Goal: Task Accomplishment & Management: Manage account settings

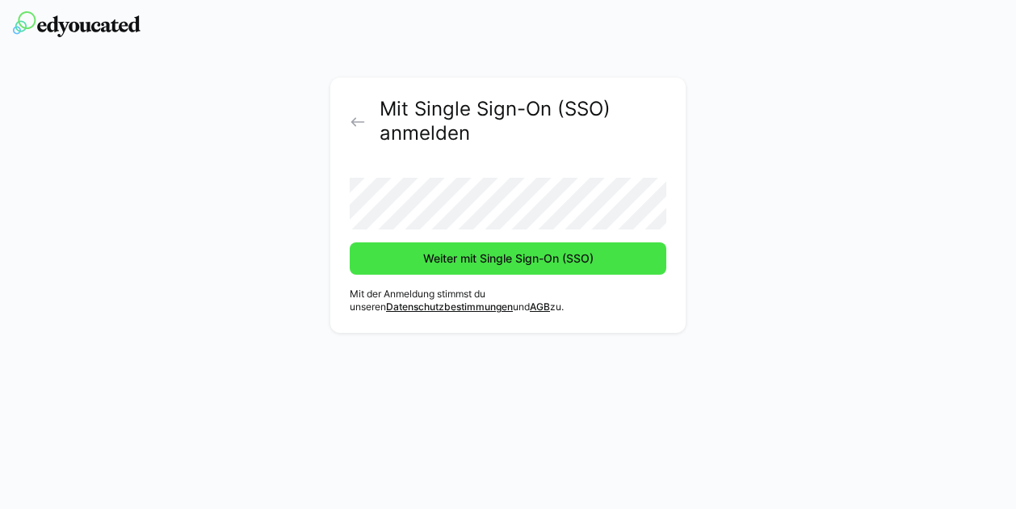
click at [490, 248] on span "Weiter mit Single Sign-On (SSO)" at bounding box center [508, 258] width 316 height 32
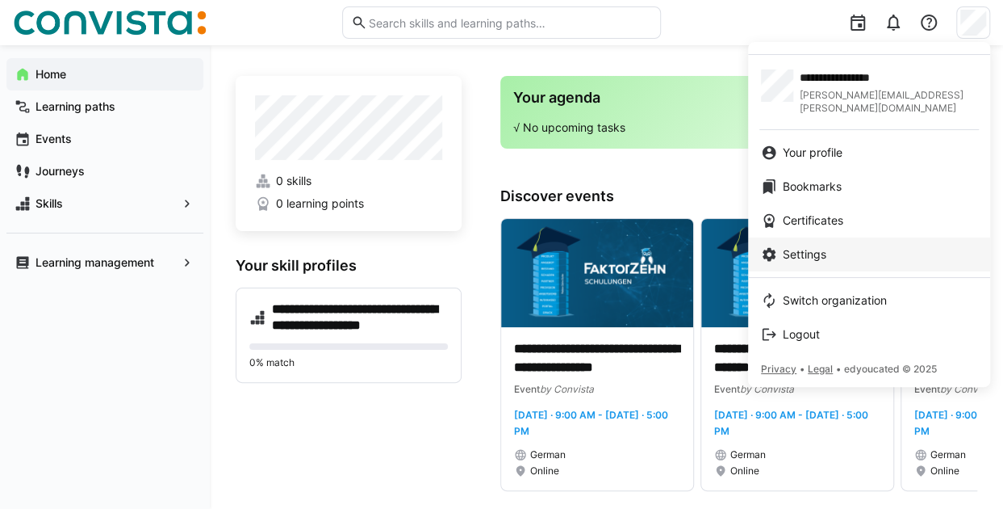
click at [851, 246] on div "Settings" at bounding box center [869, 254] width 216 height 16
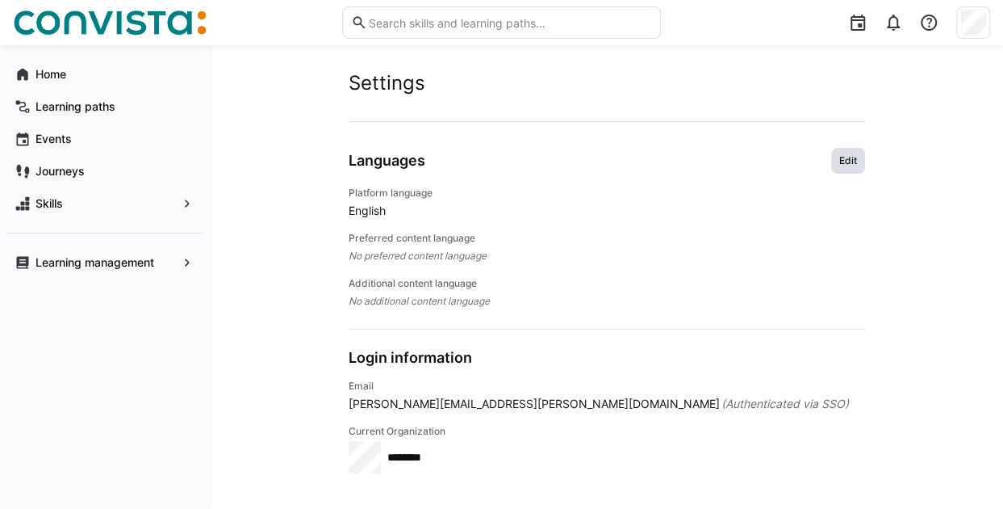
click at [849, 165] on span "Edit" at bounding box center [848, 160] width 21 height 13
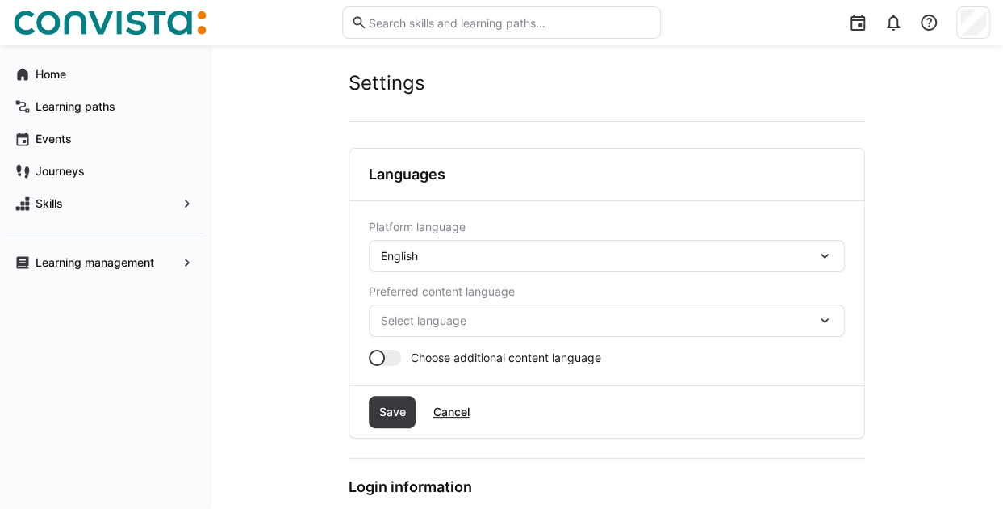
click at [749, 255] on div "English" at bounding box center [599, 256] width 436 height 15
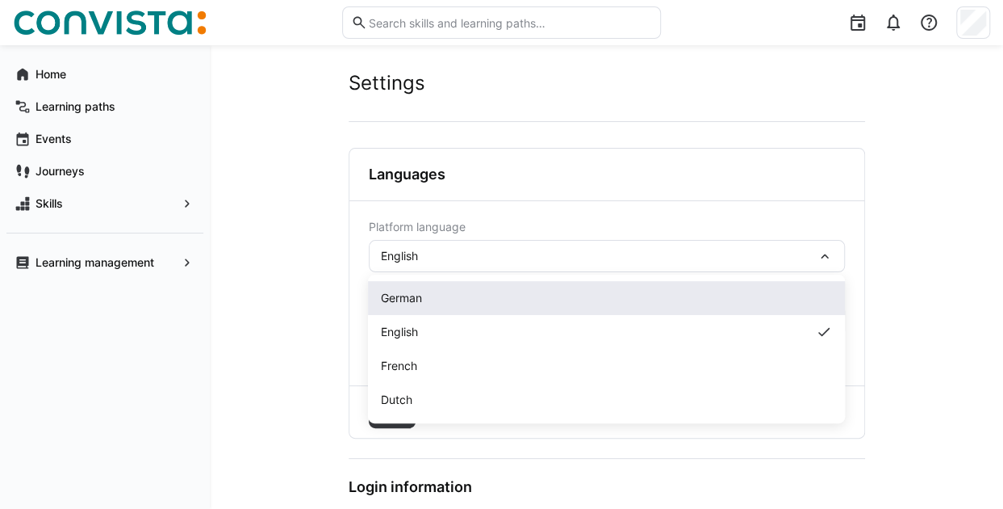
click at [575, 300] on div "German" at bounding box center [606, 298] width 451 height 16
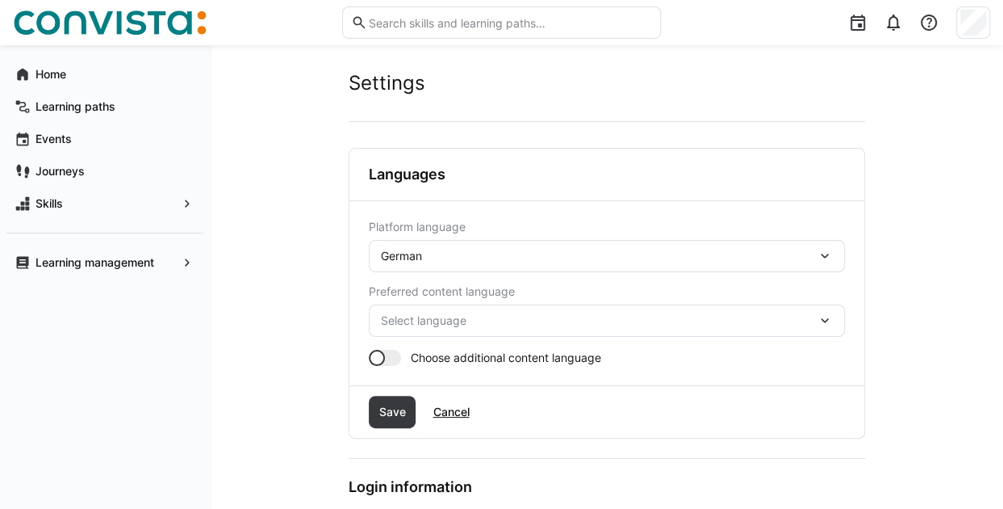
click at [609, 323] on span "Select language" at bounding box center [599, 320] width 436 height 16
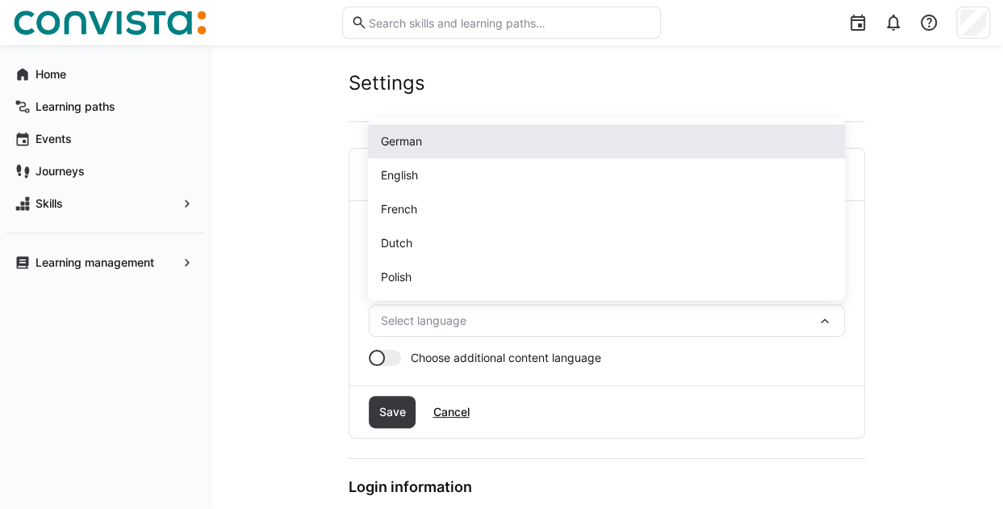
click at [509, 141] on div "German" at bounding box center [606, 141] width 451 height 16
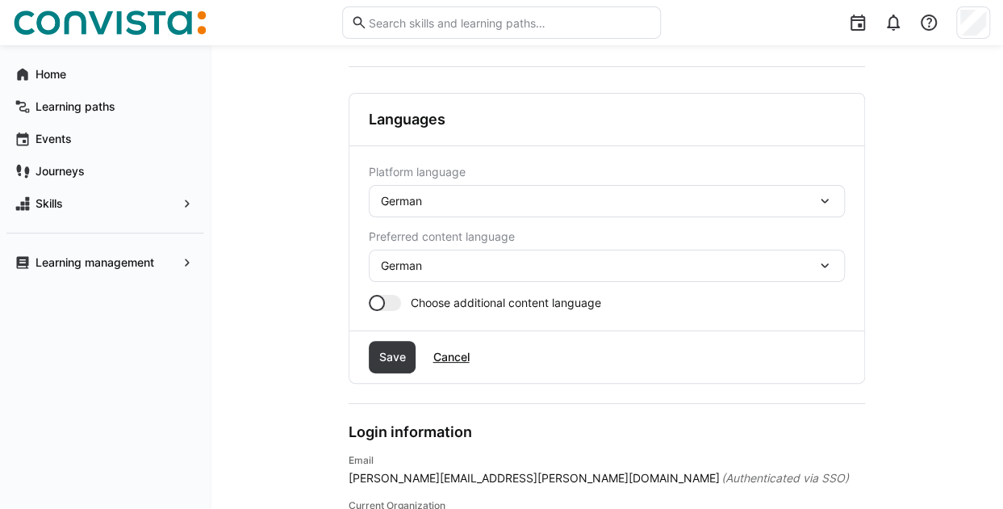
scroll to position [81, 0]
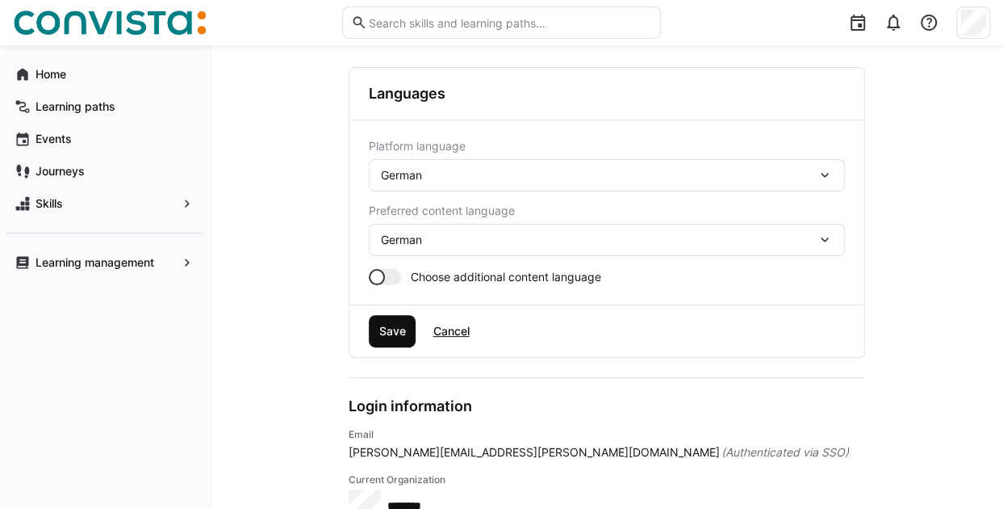
click at [389, 316] on span "Save" at bounding box center [393, 331] width 48 height 32
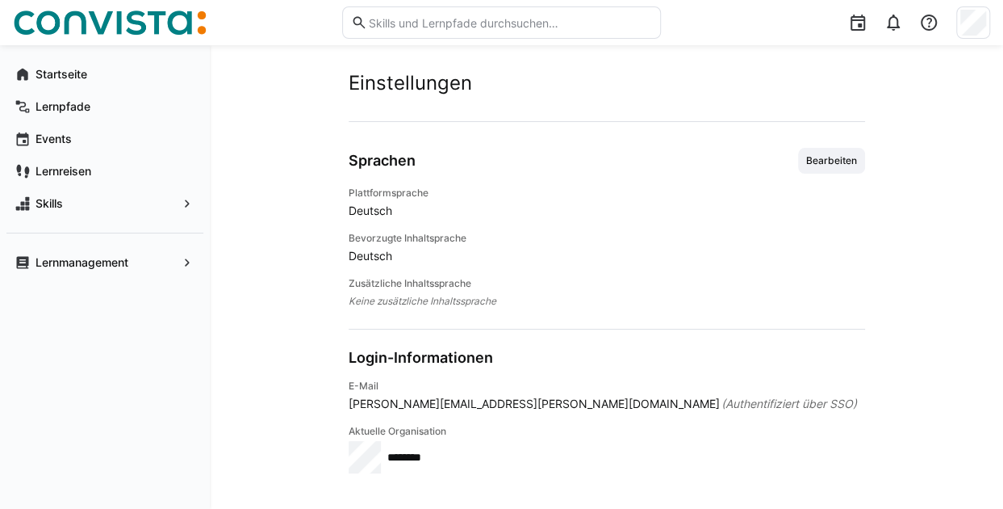
scroll to position [0, 0]
click at [107, 72] on span "Startseite" at bounding box center [114, 74] width 162 height 16
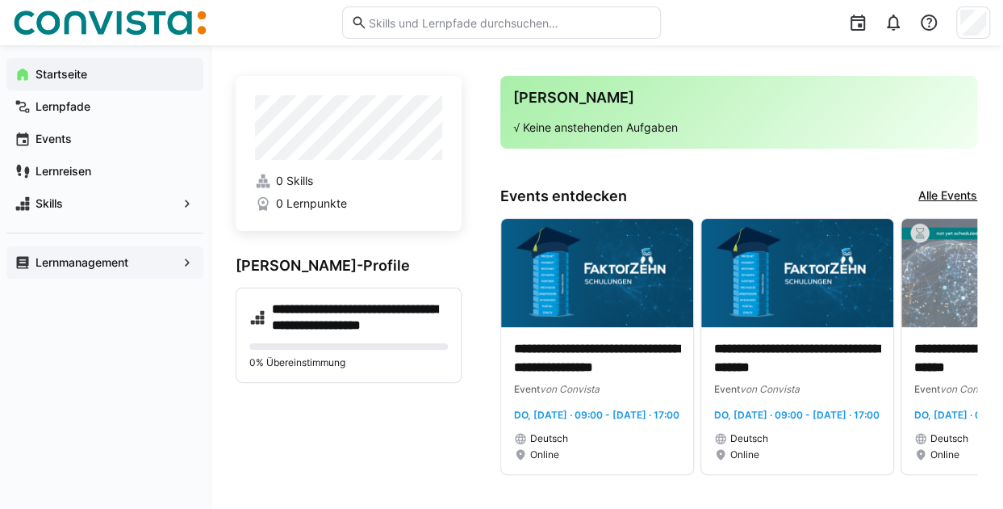
click at [170, 266] on span "Lernmanagement" at bounding box center [105, 262] width 144 height 16
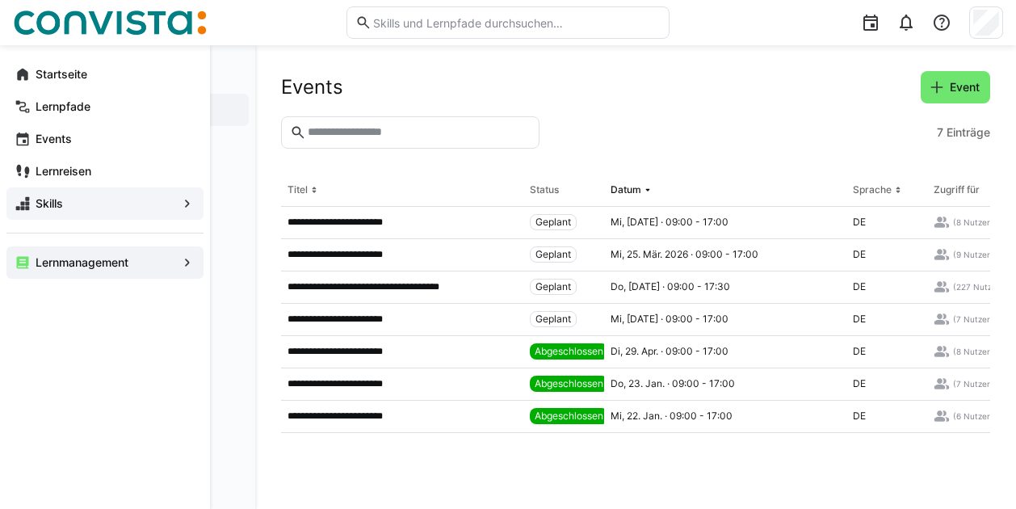
click at [144, 198] on span "Skills" at bounding box center [105, 203] width 144 height 16
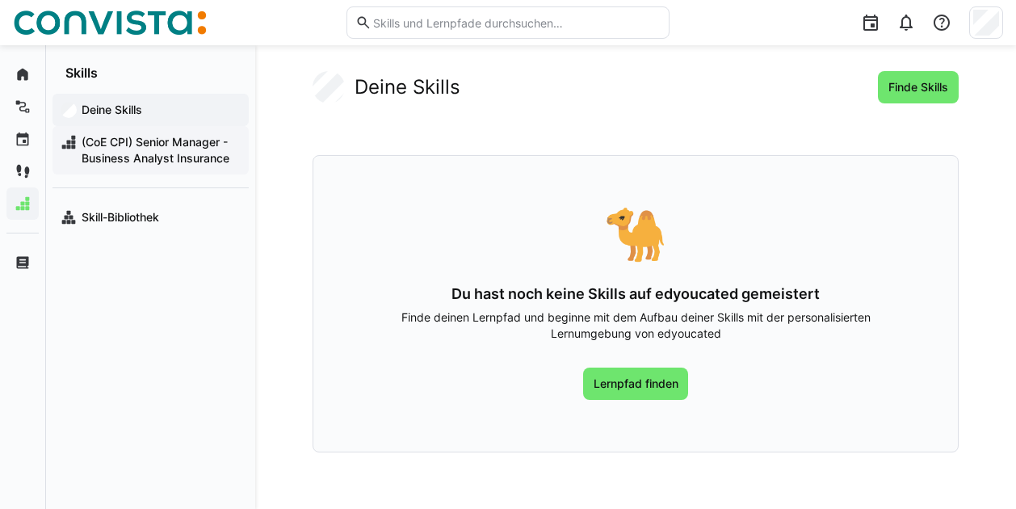
click at [163, 147] on span "(CoE CPI) Senior Manager - Business Analyst Insurance" at bounding box center [159, 150] width 161 height 32
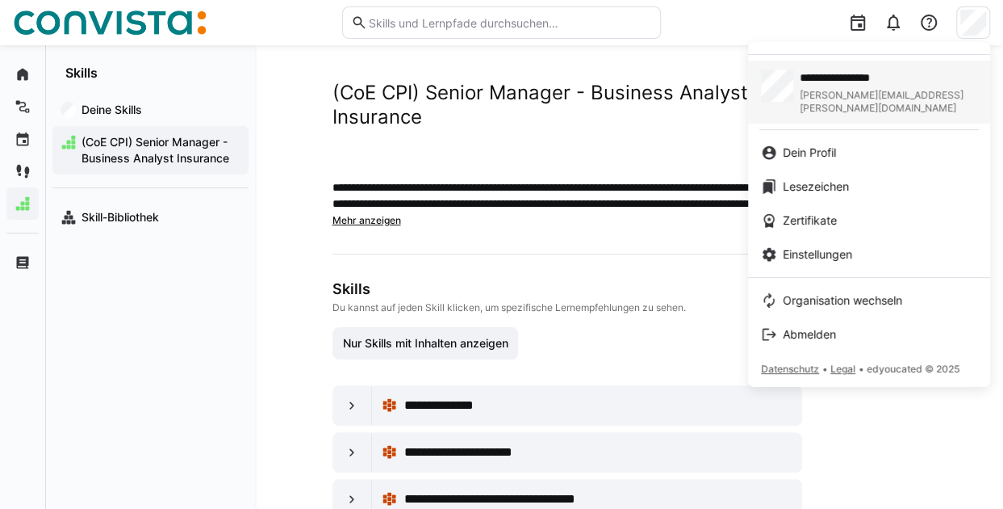
click at [887, 79] on span "**********" at bounding box center [877, 77] width 155 height 16
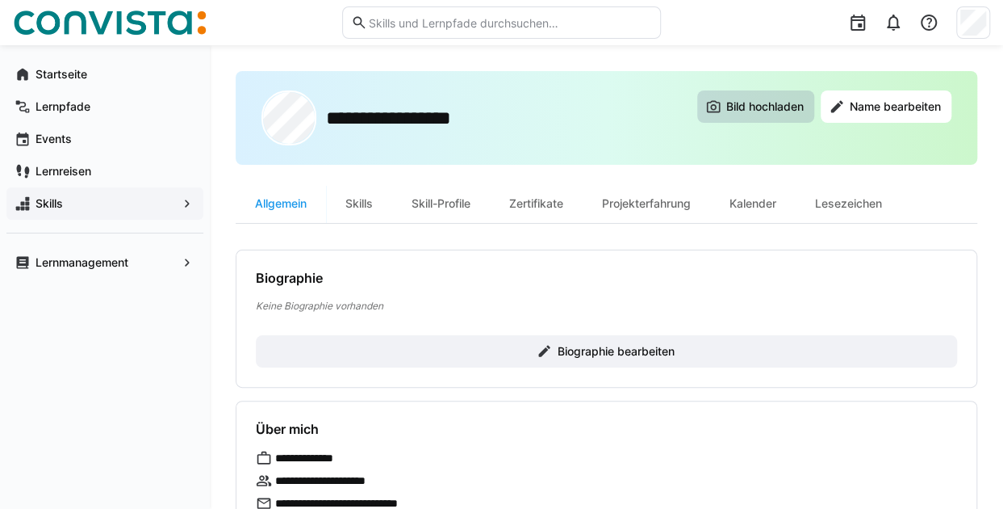
click at [772, 111] on span "Bild hochladen" at bounding box center [765, 106] width 82 height 16
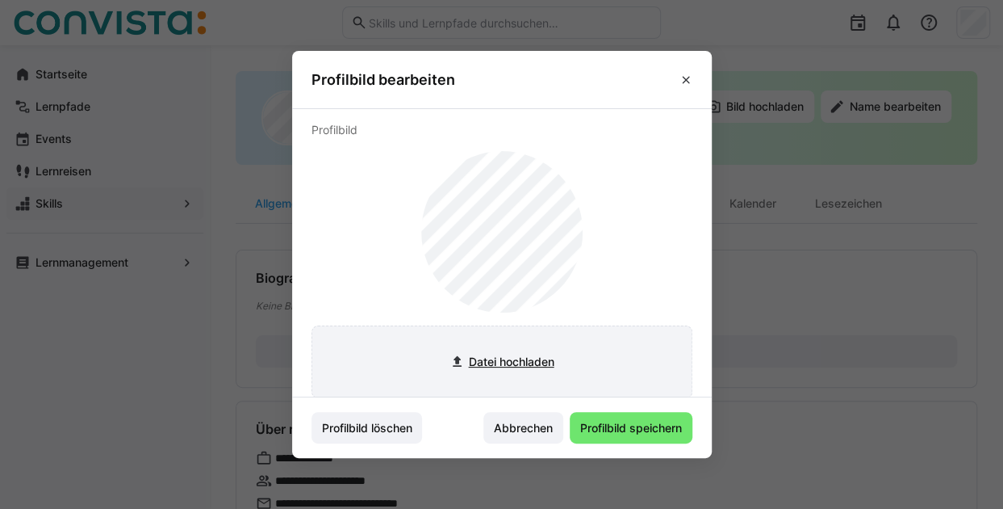
click at [515, 358] on input "file" at bounding box center [501, 361] width 379 height 71
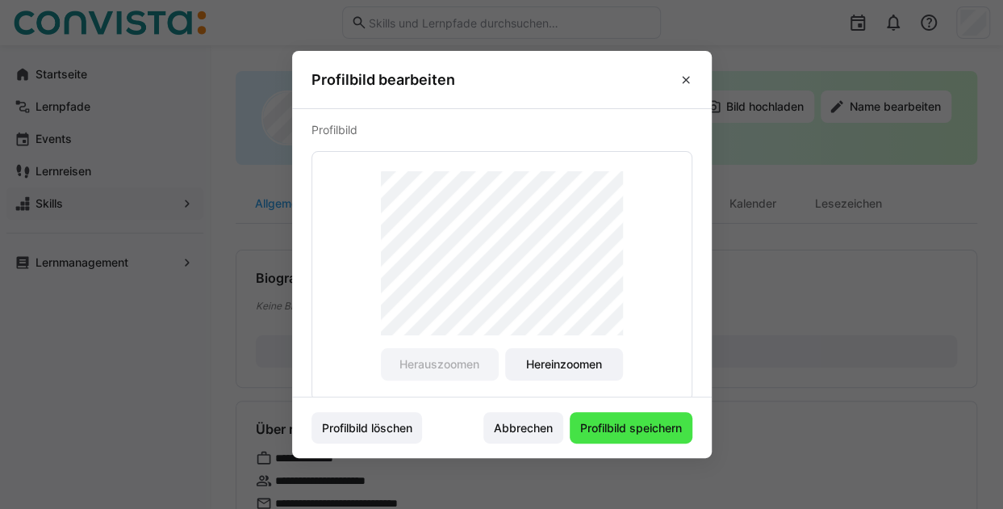
click at [622, 429] on span "Profilbild speichern" at bounding box center [631, 428] width 107 height 16
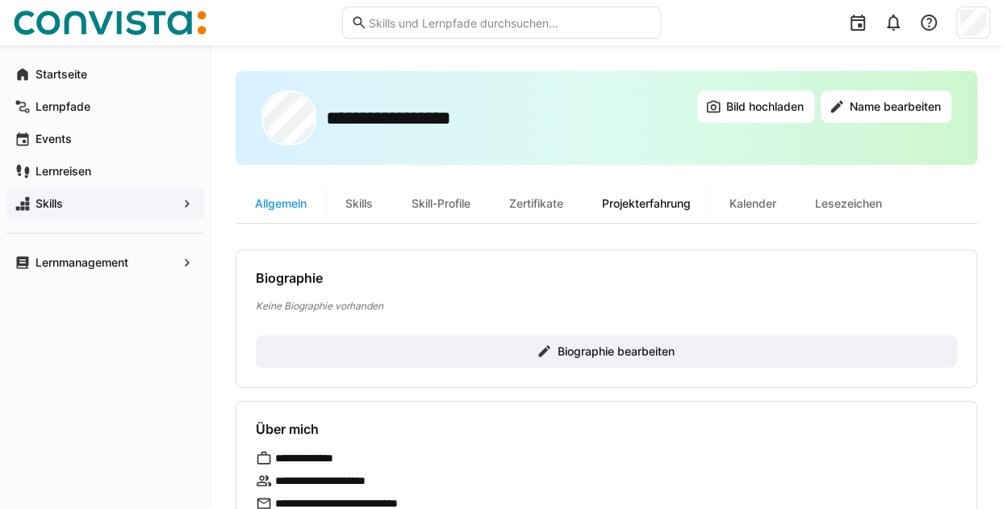
click at [627, 195] on div "Projekterfahrung" at bounding box center [647, 203] width 128 height 39
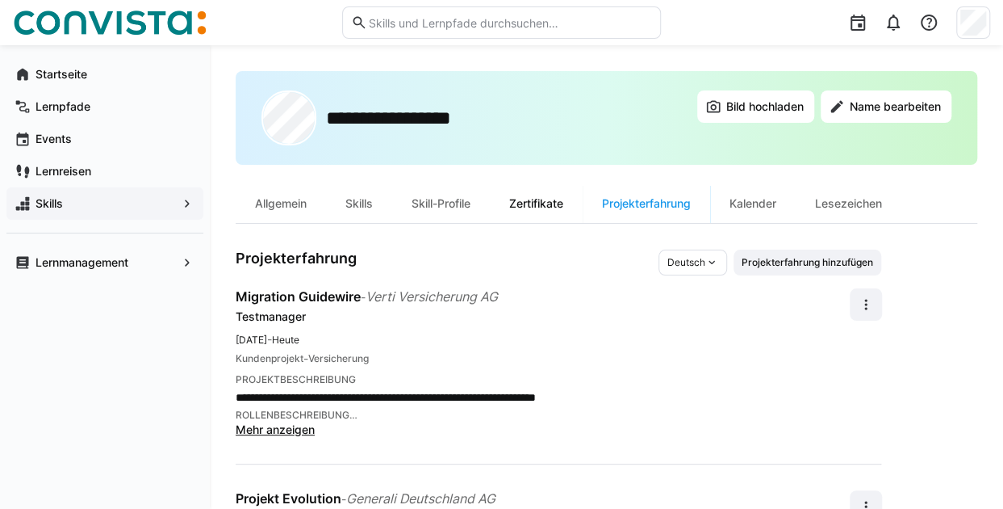
click at [556, 204] on div "Zertifikate" at bounding box center [536, 203] width 93 height 39
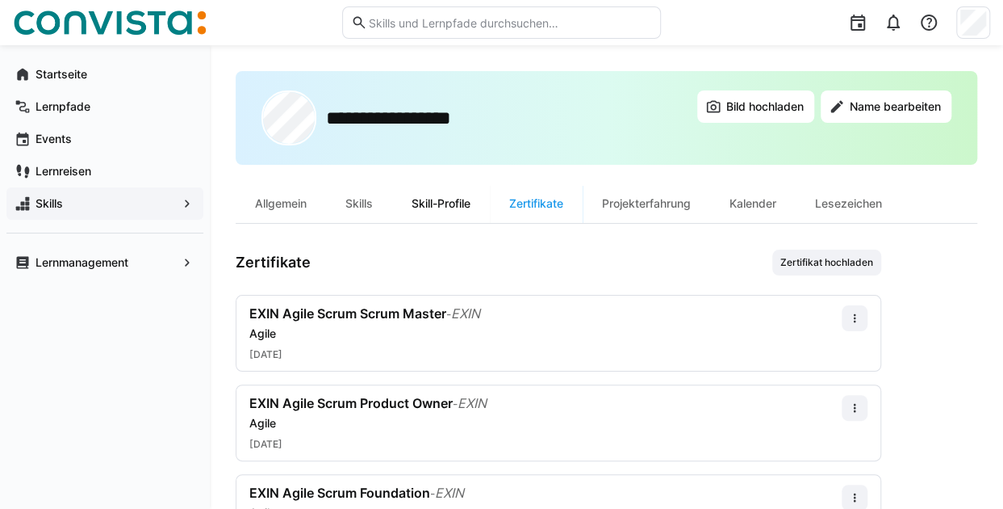
click at [453, 202] on div "Skill-Profile" at bounding box center [441, 203] width 98 height 39
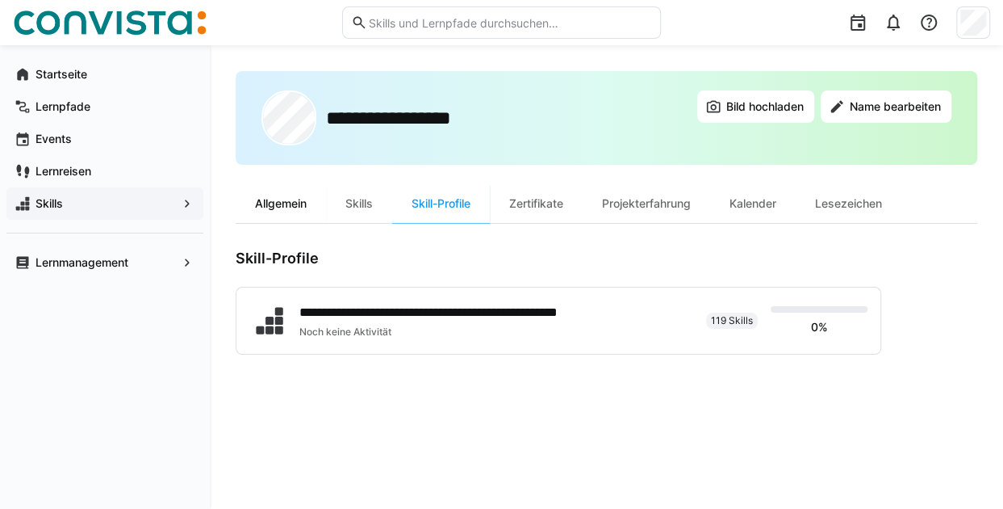
click at [259, 203] on div "Allgemein" at bounding box center [281, 203] width 90 height 39
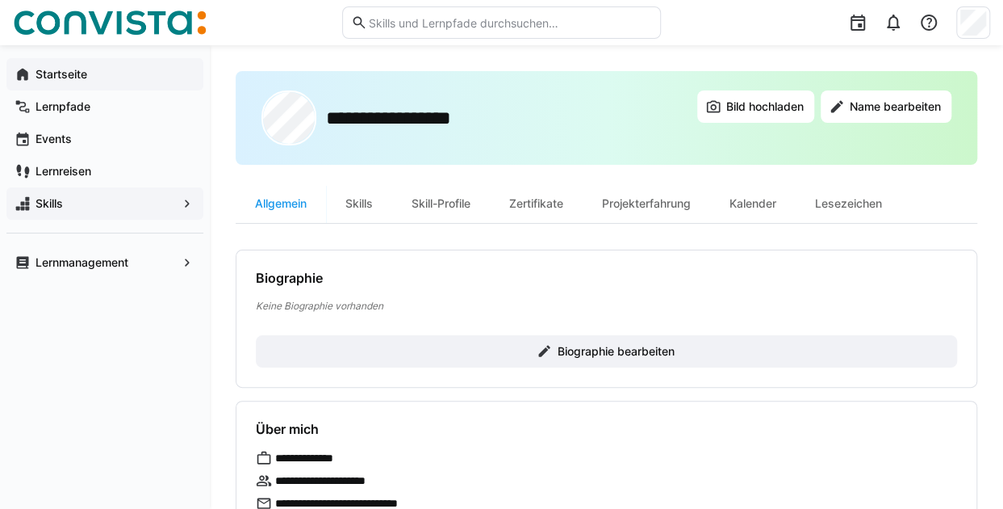
click at [0, 0] on app-navigation-label "Startseite" at bounding box center [0, 0] width 0 height 0
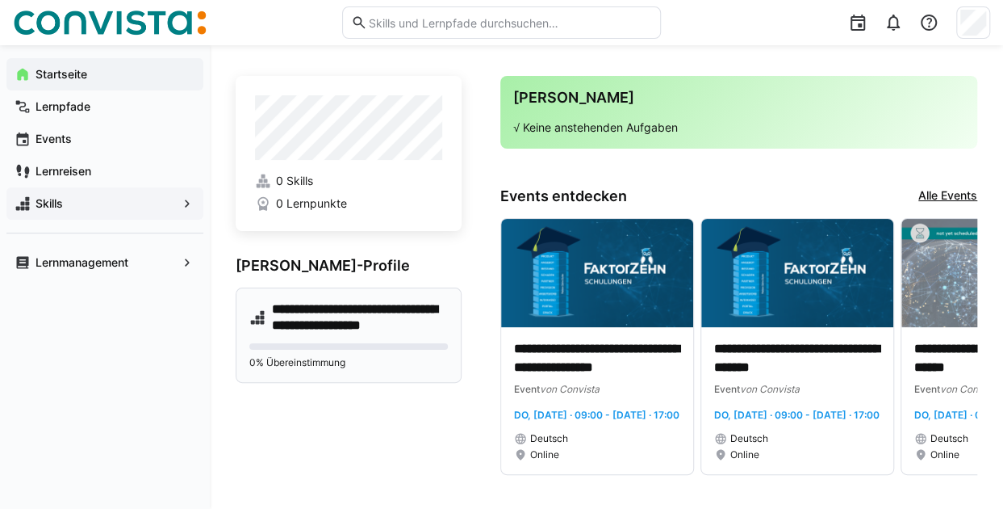
click at [370, 306] on h4 "**********" at bounding box center [360, 317] width 177 height 32
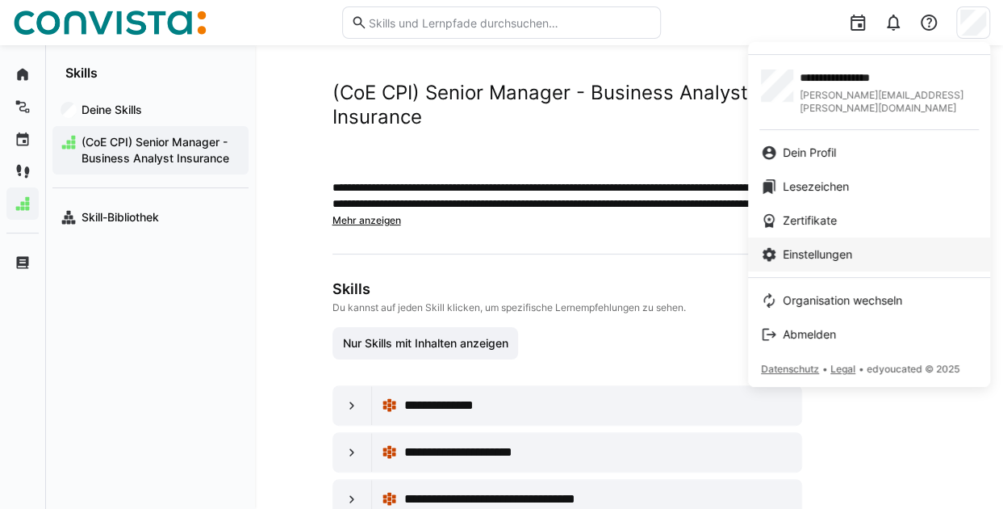
click at [836, 246] on span "Einstellungen" at bounding box center [817, 254] width 69 height 16
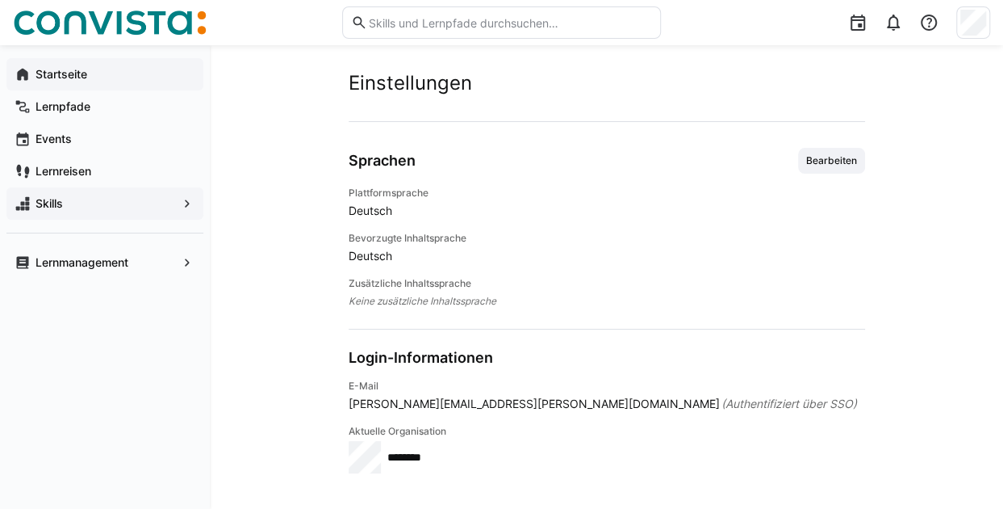
click at [0, 0] on app-navigation-label "Startseite" at bounding box center [0, 0] width 0 height 0
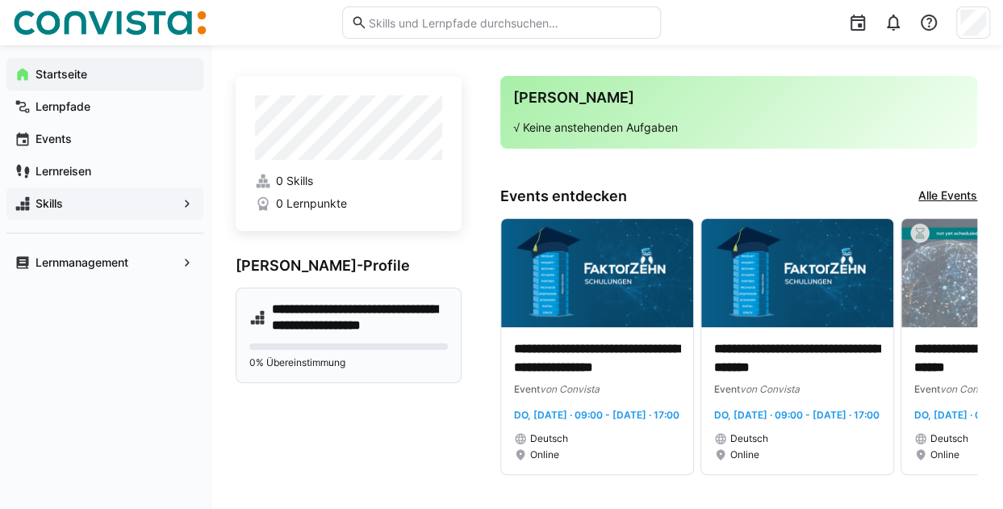
click at [388, 324] on h4 "**********" at bounding box center [360, 317] width 177 height 32
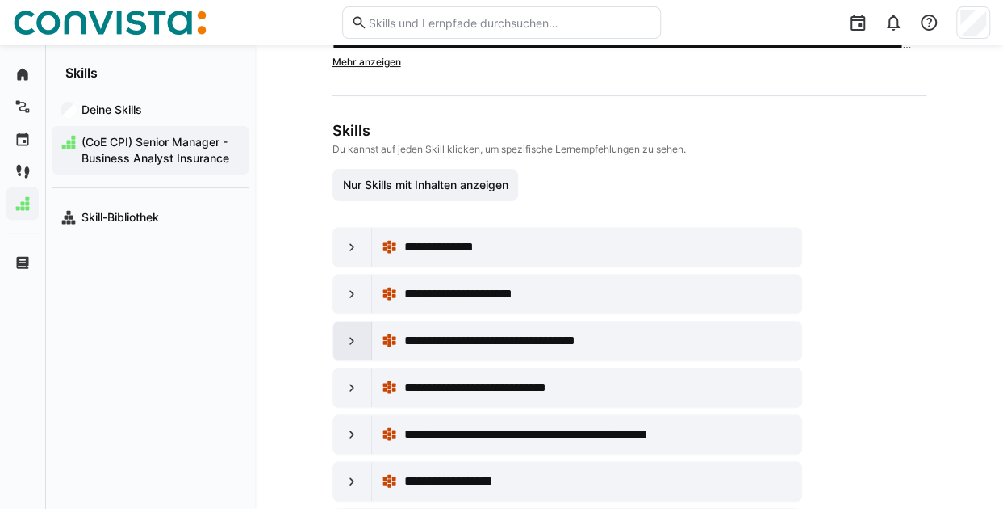
scroll to position [161, 0]
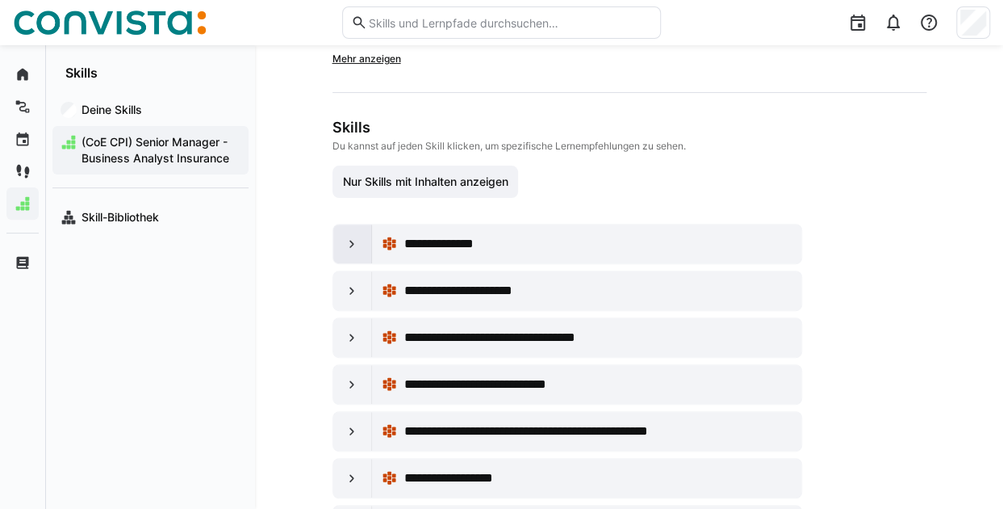
click at [357, 251] on eds-icon at bounding box center [352, 244] width 16 height 16
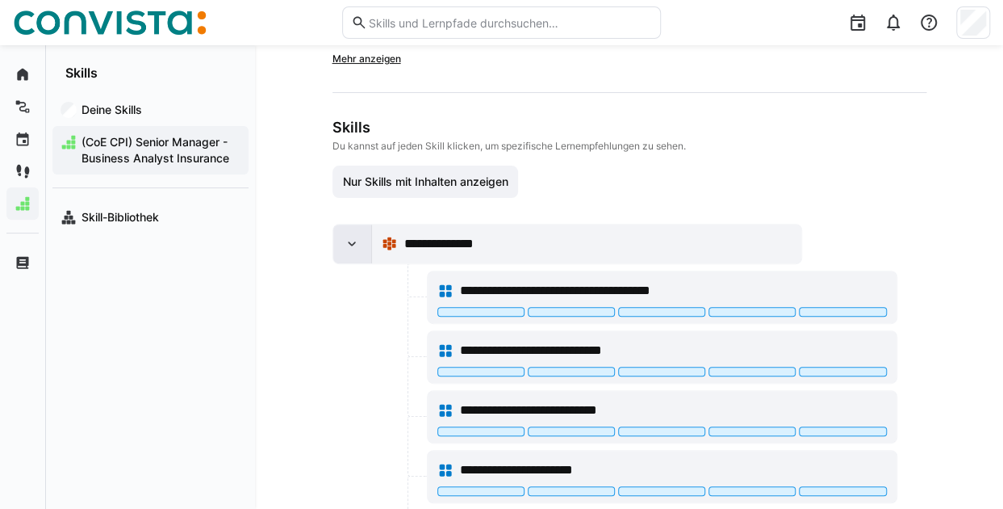
scroll to position [242, 0]
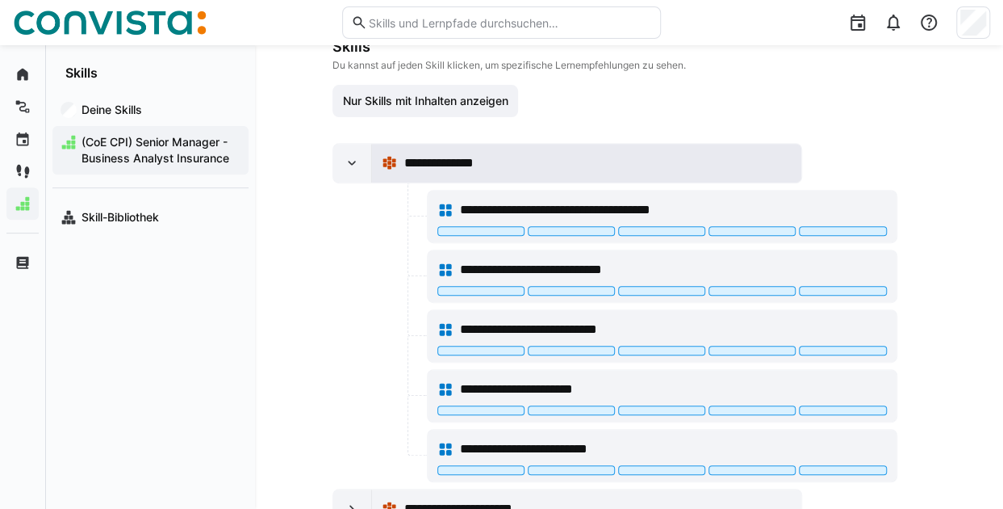
click at [639, 173] on div "**********" at bounding box center [598, 162] width 388 height 19
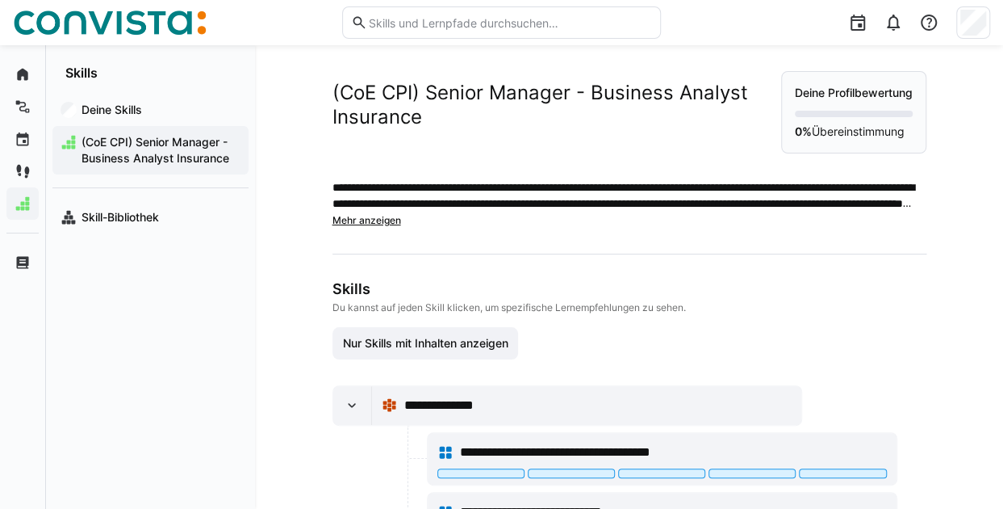
scroll to position [242, 0]
